Goal: Use online tool/utility: Utilize a website feature to perform a specific function

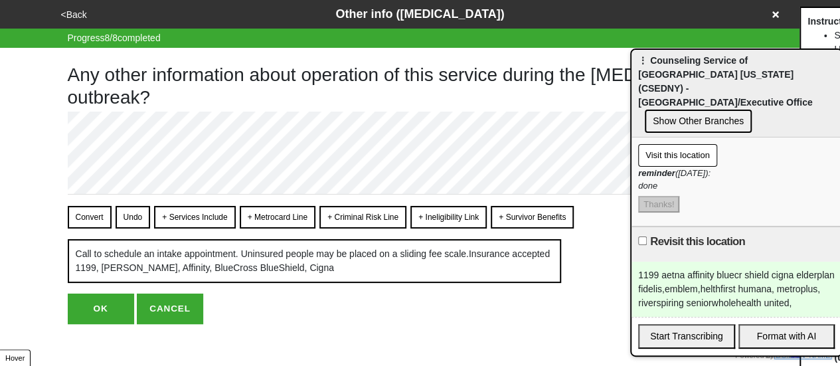
click at [760, 324] on button "Format with AI" at bounding box center [786, 336] width 97 height 25
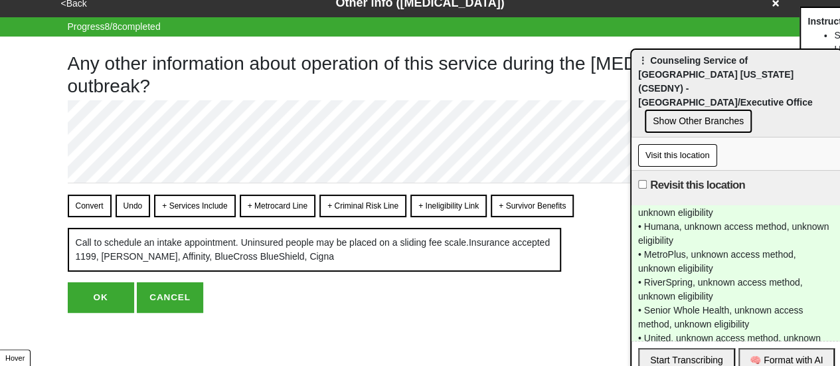
scroll to position [23, 0]
click at [758, 296] on div "OrgName: unknown, LocName: unknown, General Schedule: unknown, General Eligibil…" at bounding box center [736, 272] width 210 height 135
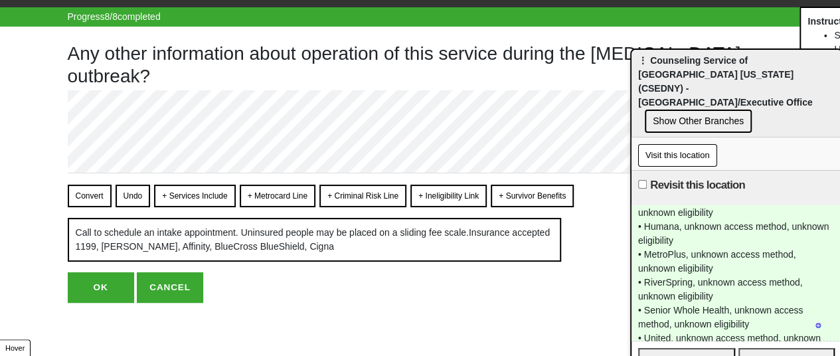
scroll to position [341, 0]
type textarea "x"
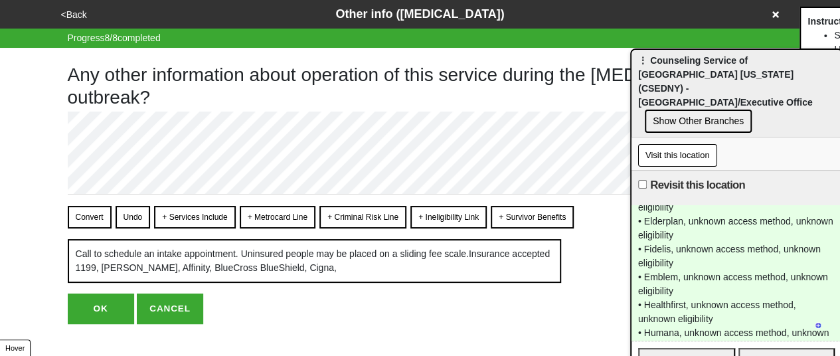
scroll to position [0, 0]
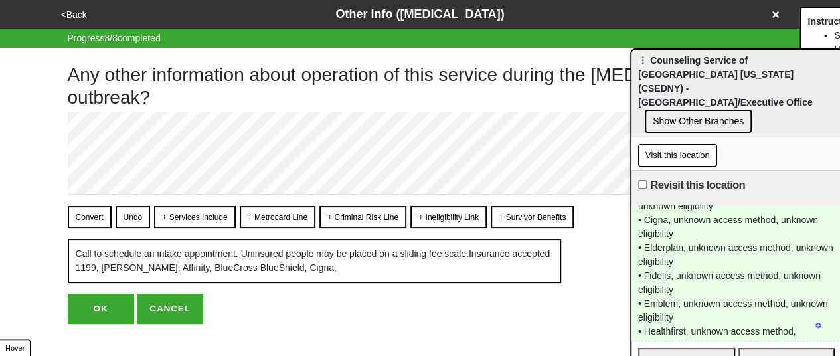
drag, startPoint x: 647, startPoint y: 217, endPoint x: 659, endPoint y: 222, distance: 13.1
click at [653, 220] on div "OrgName: unknown, LocName: unknown, General Schedule: unknown, General Eligibil…" at bounding box center [736, 272] width 210 height 135
click at [659, 222] on div "OrgName: unknown, LocName: unknown, General Schedule: unknown, General Eligibil…" at bounding box center [736, 272] width 210 height 135
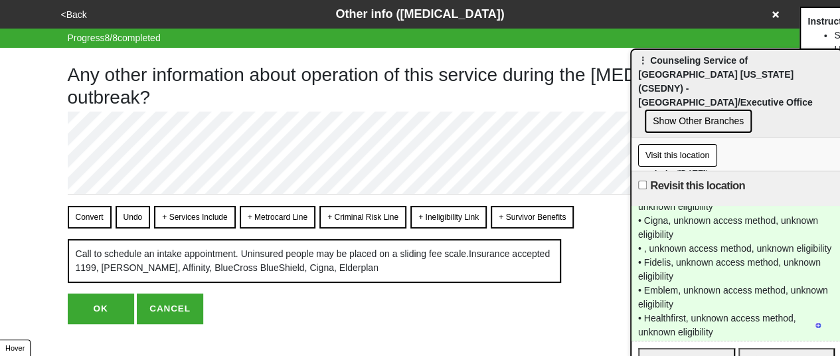
click at [653, 250] on div "OrgName: unknown, LocName: unknown, General Schedule: unknown, General Eligibil…" at bounding box center [736, 273] width 210 height 135
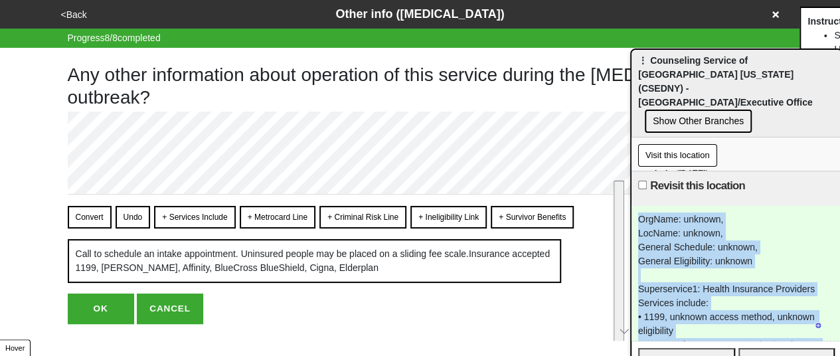
click at [538, 141] on body "<Back Other info ([MEDICAL_DATA]) Progress 8 / 8 completed Any other informatio…" at bounding box center [420, 162] width 840 height 324
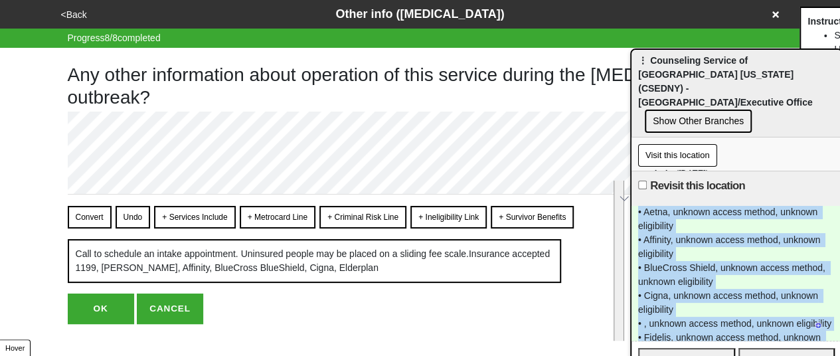
click at [688, 260] on div "OrgName: unknown, LocName: unknown, General Schedule: unknown, General Eligibil…" at bounding box center [736, 273] width 210 height 135
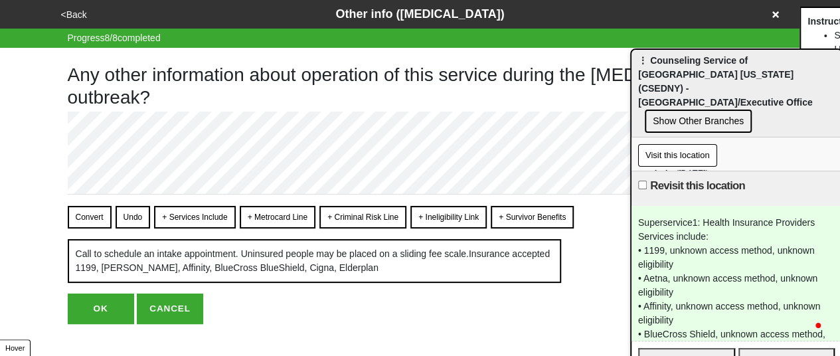
scroll to position [199, 0]
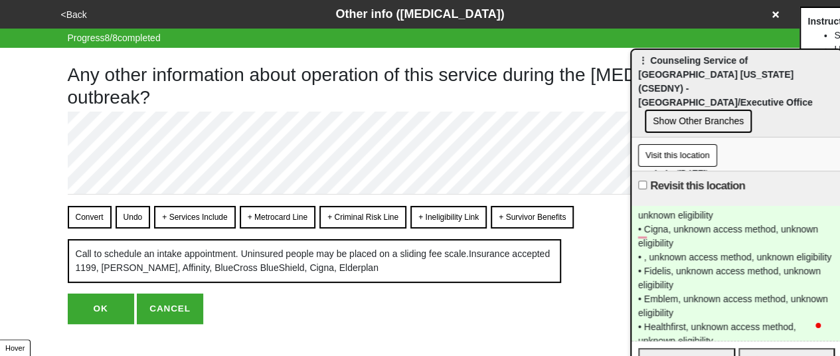
click at [653, 254] on div "OrgName: unknown, LocName: unknown, General Schedule: unknown, General Eligibil…" at bounding box center [736, 273] width 210 height 135
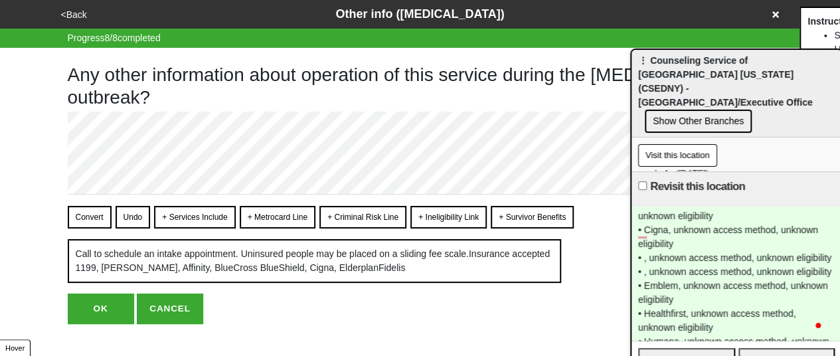
click at [657, 289] on div "OrgName: unknown, LocName: unknown, General Schedule: unknown, General Eligibil…" at bounding box center [736, 273] width 210 height 134
click at [656, 289] on div "OrgName: unknown, LocName: unknown, General Schedule: unknown, General Eligibil…" at bounding box center [736, 273] width 210 height 134
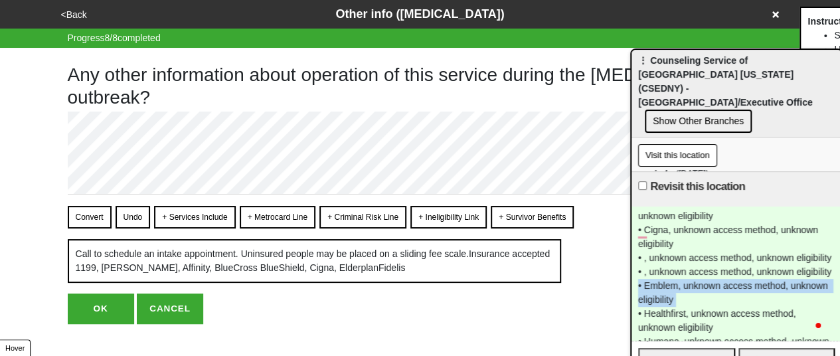
click at [660, 289] on div "OrgName: unknown, LocName: unknown, General Schedule: unknown, General Eligibil…" at bounding box center [736, 273] width 210 height 134
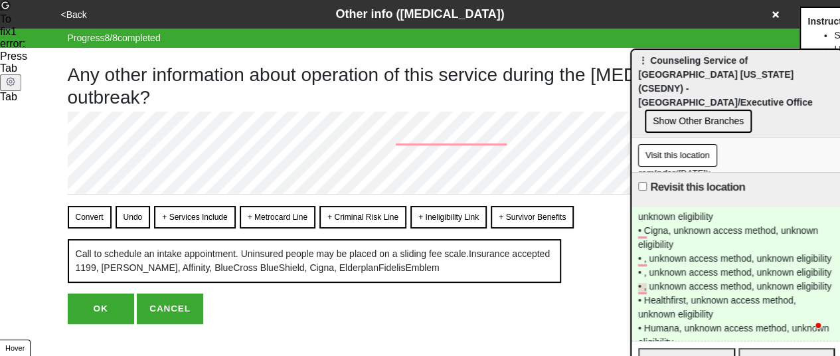
click at [784, 237] on div "OrgName: unknown, LocName: unknown, General Schedule: unknown, General Eligibil…" at bounding box center [736, 273] width 210 height 133
click at [654, 311] on div "OrgName: unknown, LocName: unknown, General Schedule: unknown, General Eligibil…" at bounding box center [736, 273] width 210 height 133
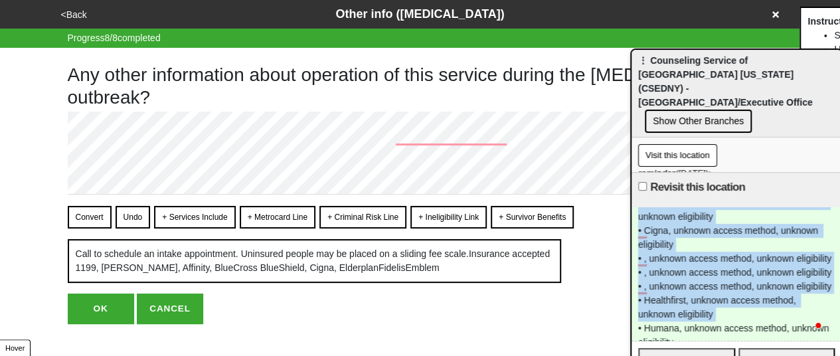
scroll to position [0, 0]
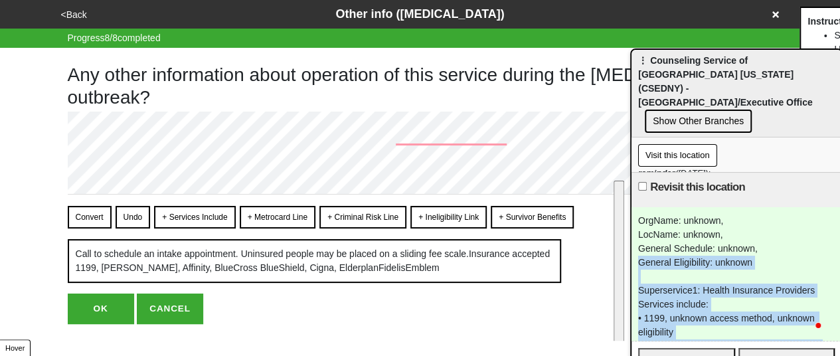
drag, startPoint x: 654, startPoint y: 311, endPoint x: 625, endPoint y: 229, distance: 87.4
click at [617, 230] on body "<Back Other info ([MEDICAL_DATA]) Progress 8 / 8 completed Any other informatio…" at bounding box center [420, 162] width 840 height 324
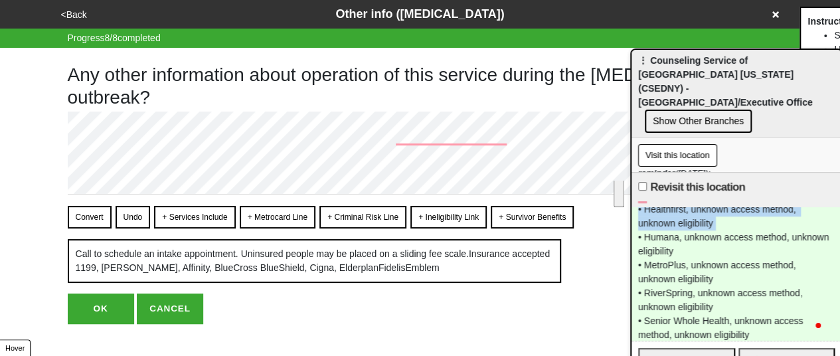
scroll to position [274, 0]
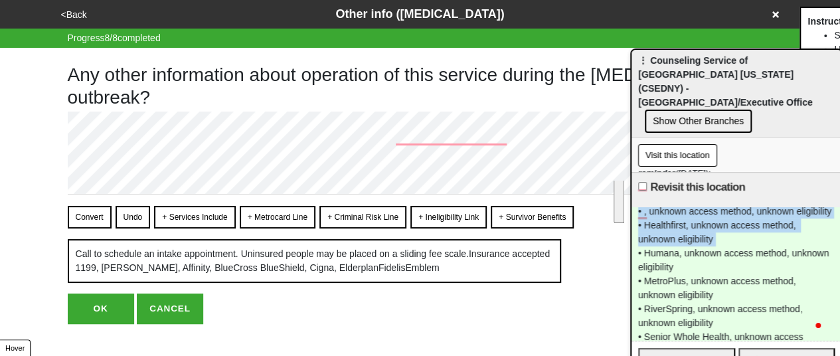
click at [662, 244] on div "OrgName: unknown, LocName: unknown, General Schedule: unknown, General Eligibil…" at bounding box center [736, 273] width 210 height 133
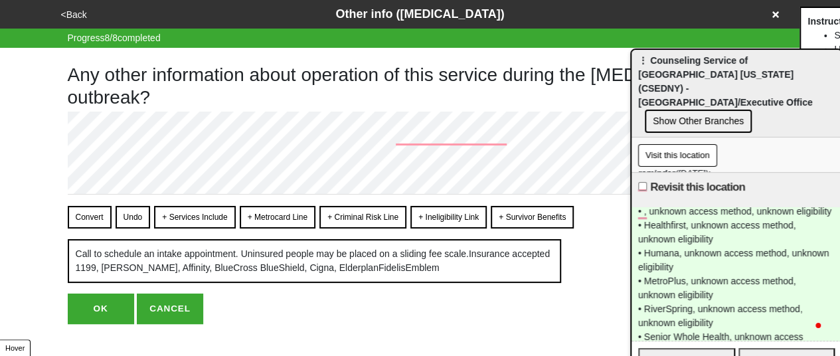
click at [660, 242] on div "OrgName: unknown, LocName: unknown, General Schedule: unknown, General Eligibil…" at bounding box center [736, 273] width 210 height 133
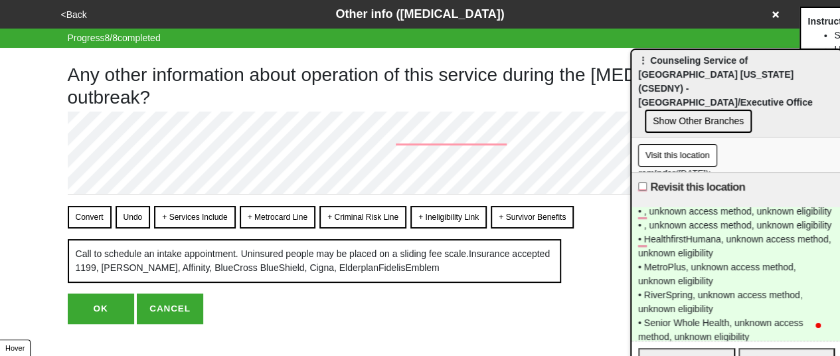
click at [710, 268] on div "OrgName: unknown, LocName: unknown, General Schedule: unknown, General Eligibil…" at bounding box center [736, 273] width 210 height 133
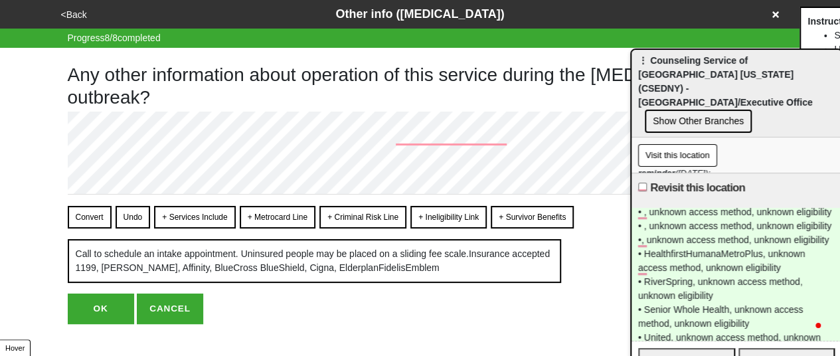
click at [690, 294] on div "OrgName: unknown, LocName: unknown, General Schedule: unknown, General Eligibil…" at bounding box center [736, 274] width 210 height 133
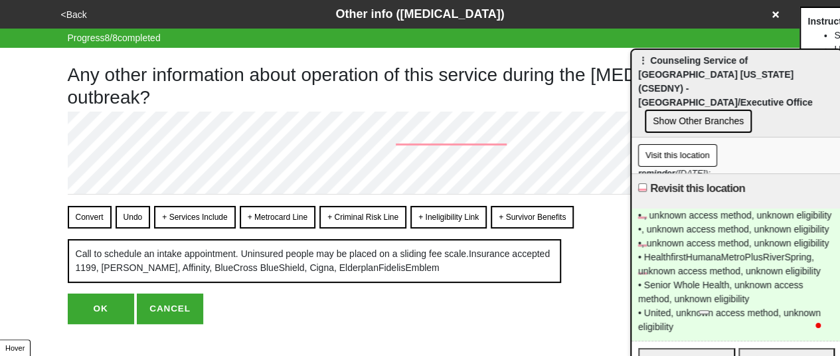
scroll to position [341, 0]
click at [712, 258] on div "OrgName: unknown, LocName: unknown, General Schedule: unknown, General Eligibil…" at bounding box center [736, 274] width 210 height 132
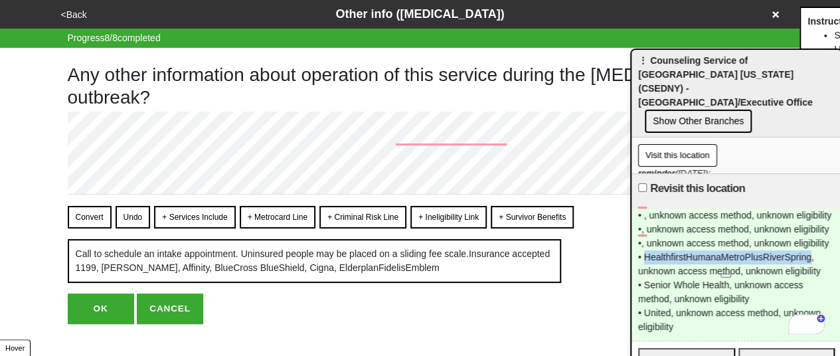
click at [712, 258] on div "OrgName: unknown, LocName: unknown, General Schedule: unknown, General Eligibil…" at bounding box center [736, 274] width 210 height 132
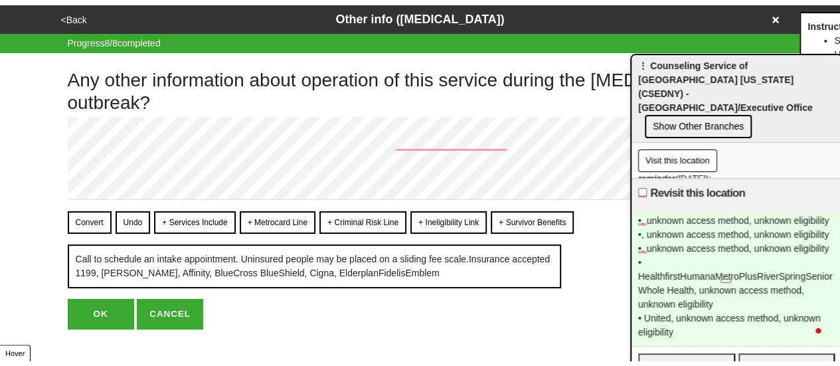
scroll to position [368, 0]
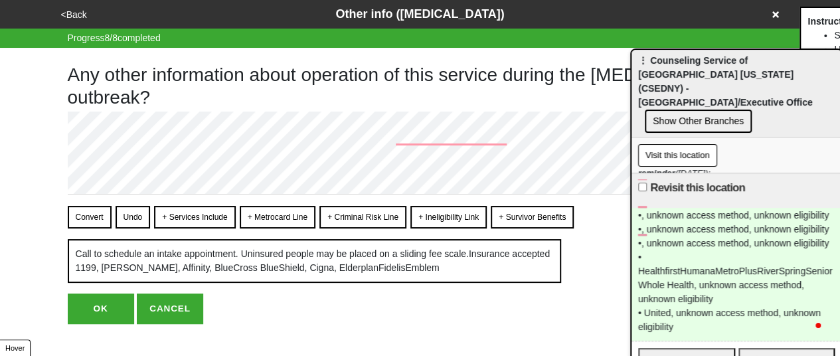
click at [641, 274] on div "OrgName: unknown, LocName: unknown, General Schedule: unknown, General Eligibil…" at bounding box center [736, 274] width 210 height 133
click at [648, 286] on div "OrgName: unknown, LocName: unknown, General Schedule: unknown, General Eligibil…" at bounding box center [736, 274] width 210 height 133
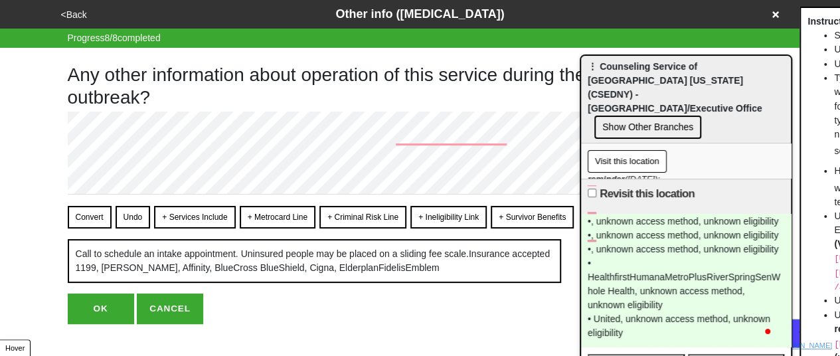
drag, startPoint x: 734, startPoint y: 76, endPoint x: 677, endPoint y: 84, distance: 58.3
click at [675, 78] on span "⋮ Counseling Service of [GEOGRAPHIC_DATA] [US_STATE] (CSEDNY) - [GEOGRAPHIC_DAT…" at bounding box center [675, 87] width 174 height 52
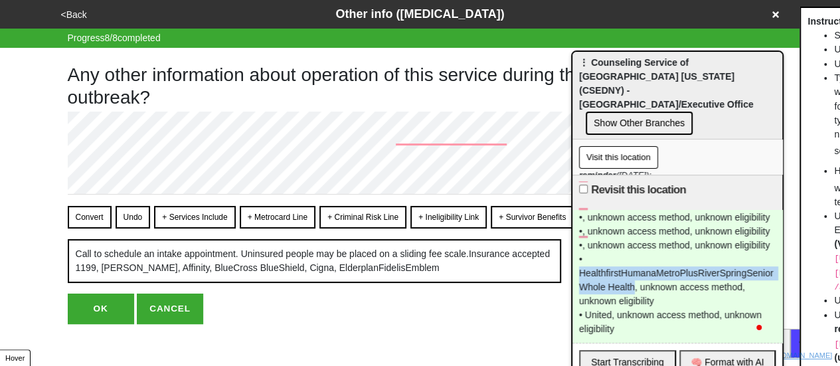
drag, startPoint x: 644, startPoint y: 284, endPoint x: 569, endPoint y: 267, distance: 77.0
click at [569, 267] on body "<Back Other info ([MEDICAL_DATA]) Progress 8 / 8 completed Any other informatio…" at bounding box center [420, 162] width 840 height 324
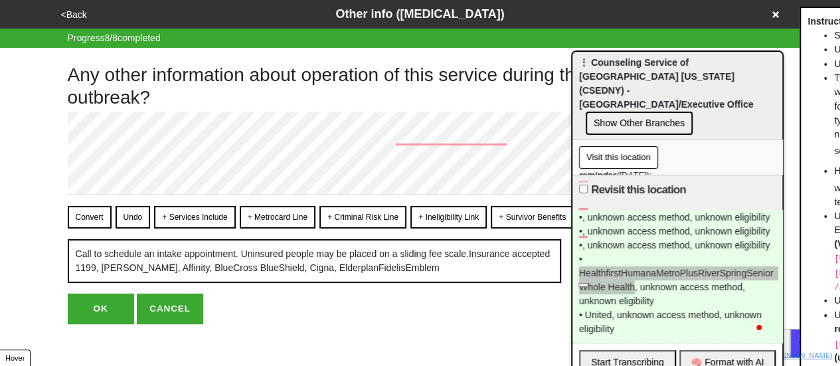
drag, startPoint x: 601, startPoint y: 276, endPoint x: 1170, endPoint y: 574, distance: 641.7
click at [598, 293] on html at bounding box center [588, 281] width 33 height 23
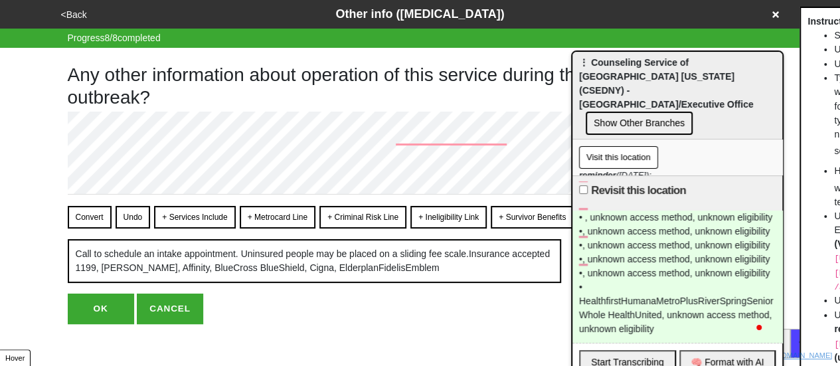
scroll to position [367, 0]
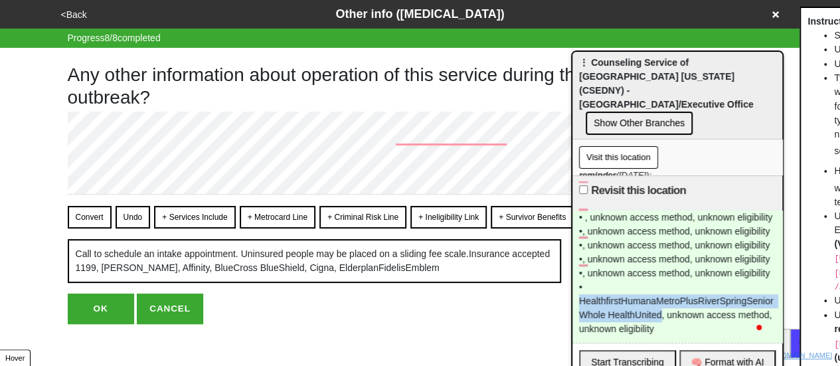
drag, startPoint x: 671, startPoint y: 314, endPoint x: 573, endPoint y: 306, distance: 97.9
click at [573, 306] on div "OrgName: unknown, LocName: unknown, General Schedule: unknown, General Eligibil…" at bounding box center [677, 276] width 210 height 132
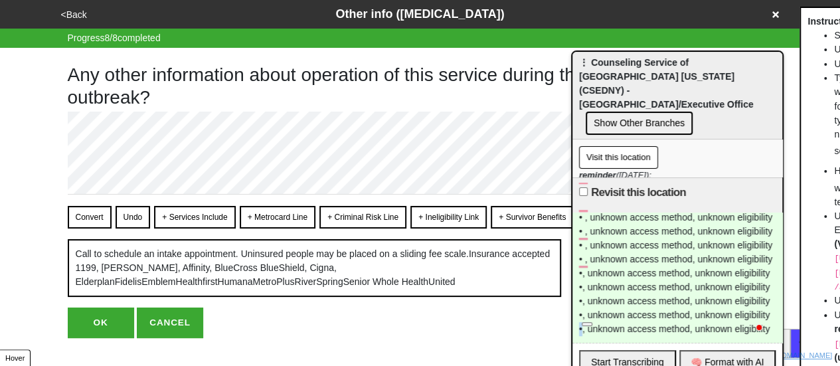
scroll to position [341, 0]
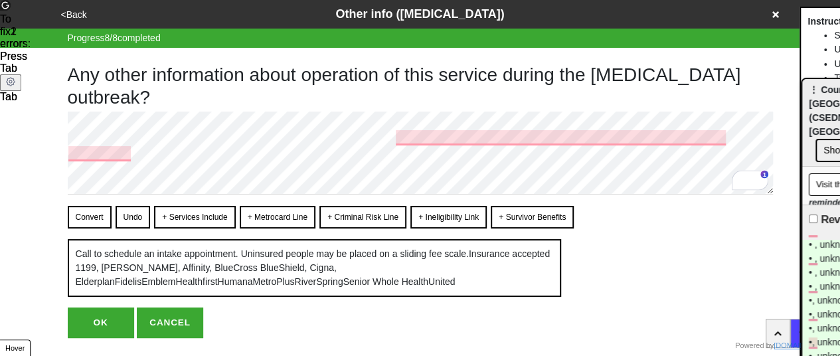
drag, startPoint x: 624, startPoint y: 74, endPoint x: 827, endPoint y: 95, distance: 203.5
click at [839, 98] on html "<Back Other info ([MEDICAL_DATA]) Progress 8 / 8 completed Any other informatio…" at bounding box center [420, 195] width 840 height 391
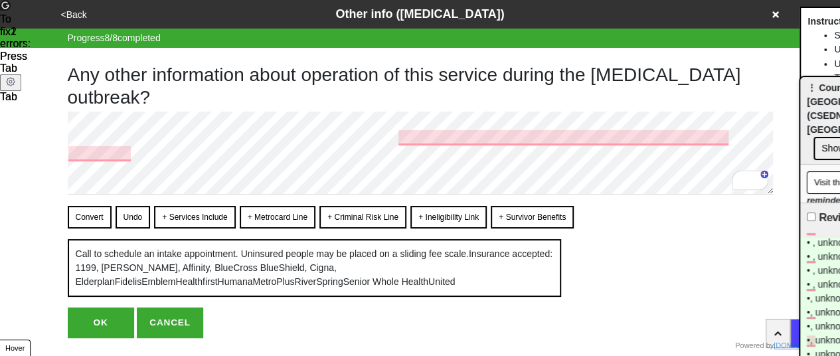
click at [84, 222] on button "Convert" at bounding box center [90, 217] width 44 height 23
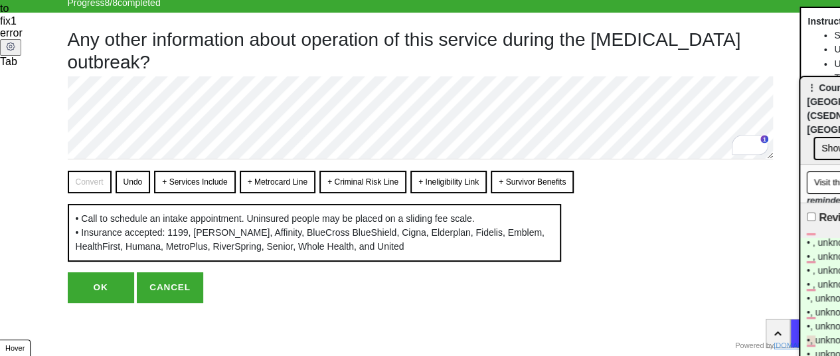
scroll to position [61, 0]
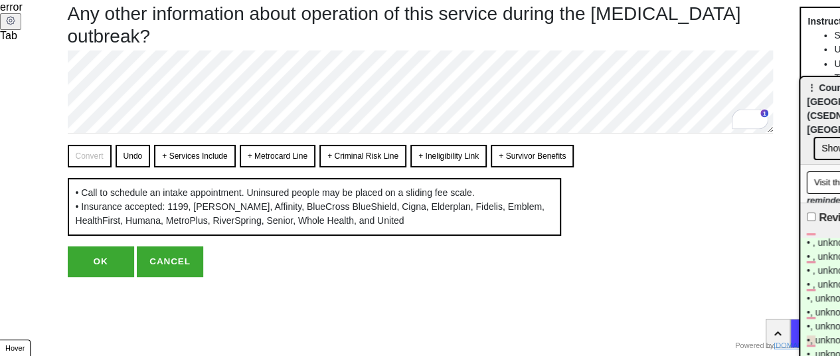
click at [110, 277] on button "OK" at bounding box center [101, 261] width 66 height 31
type textarea "x"
click at [118, 277] on button "OK" at bounding box center [101, 261] width 66 height 31
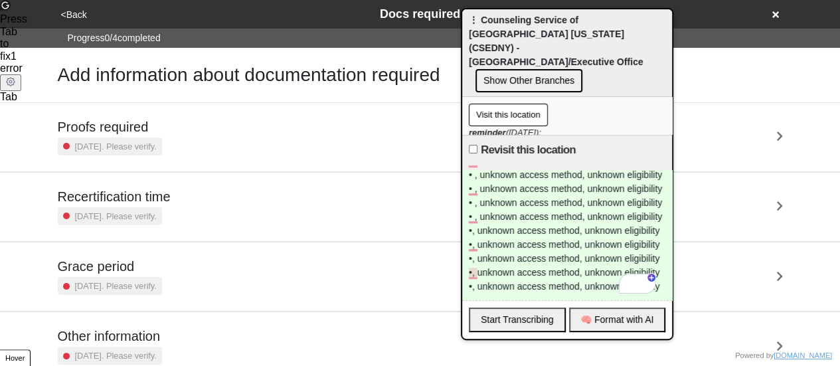
drag, startPoint x: 827, startPoint y: 95, endPoint x: 484, endPoint y: 48, distance: 345.8
click at [489, 27] on div "⋮ Counseling Service of [GEOGRAPHIC_DATA] [US_STATE] (CSEDNY) - [GEOGRAPHIC_DAT…" at bounding box center [567, 53] width 210 height 88
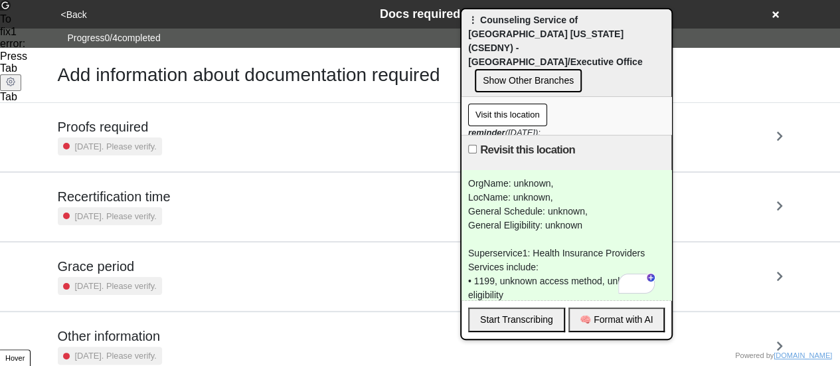
click at [534, 195] on div "OrgName: unknown, LocName: unknown, General Schedule: unknown, General Eligibil…" at bounding box center [566, 235] width 210 height 130
